Goal: Information Seeking & Learning: Learn about a topic

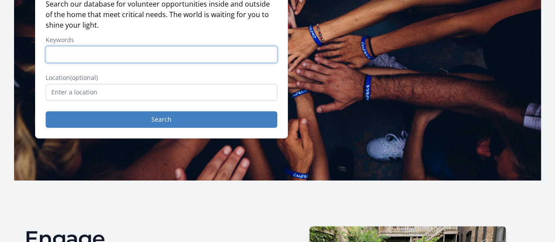
scroll to position [63, 0]
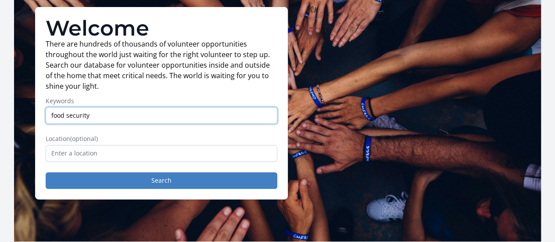
type input "food security"
click at [46, 172] on button "Search" at bounding box center [162, 180] width 232 height 17
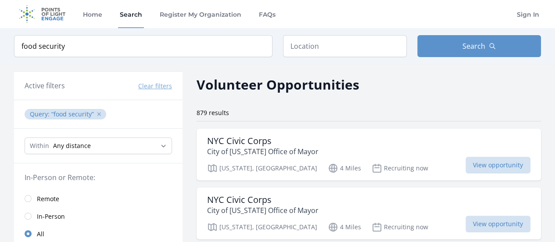
click at [98, 115] on button "✕" at bounding box center [99, 114] width 5 height 9
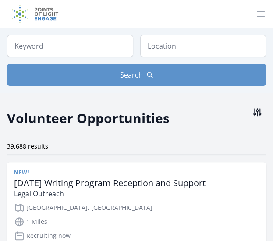
click at [256, 113] on icon at bounding box center [257, 112] width 11 height 11
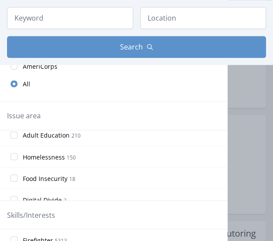
scroll to position [548, 0]
